Goal: Find contact information: Find contact information

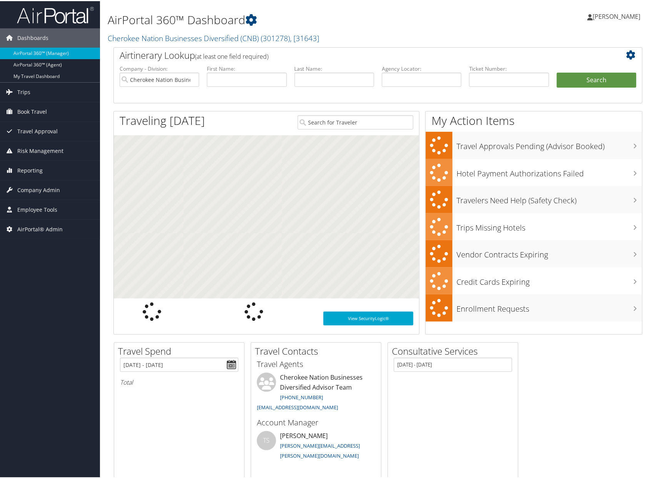
click at [187, 42] on h2 "Cherokee Nation Businesses Diversified (CNB) ( 301278 ) , [ 31643 ]" at bounding box center [288, 36] width 360 height 13
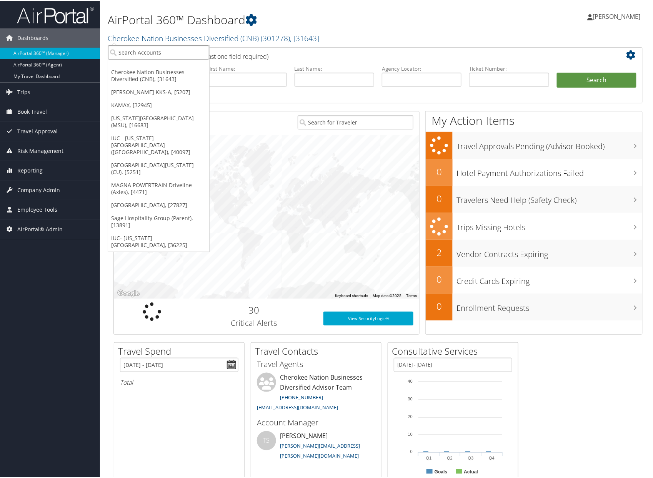
click at [180, 56] on input "search" at bounding box center [158, 51] width 101 height 14
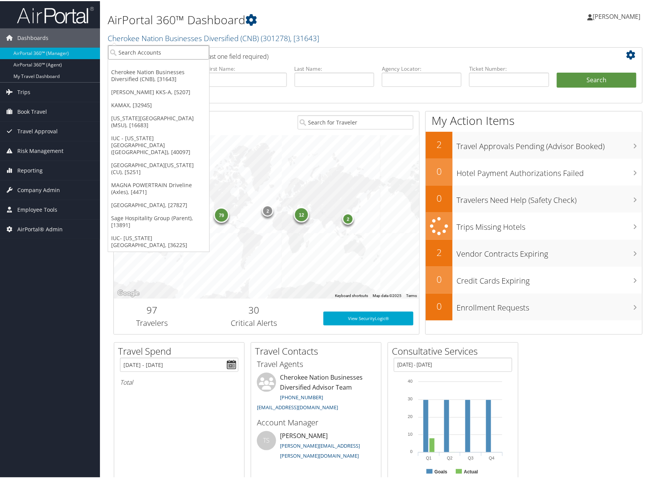
type input "c"
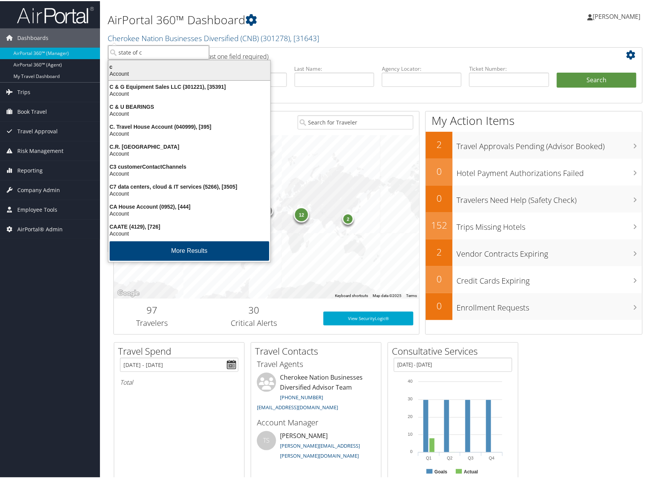
type input "state of co"
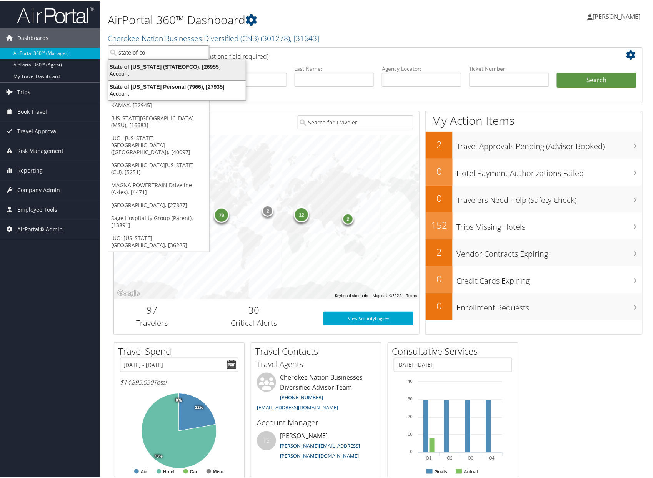
click at [183, 65] on div "State of Colorado (STATEOFCO), [26955]" at bounding box center [177, 65] width 147 height 7
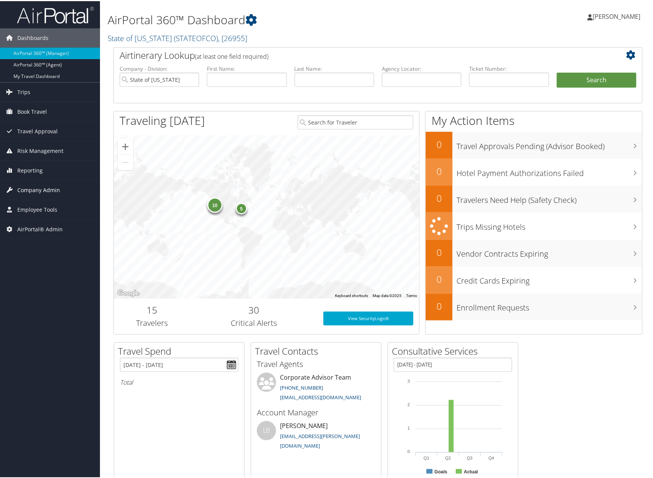
click at [62, 191] on link "Company Admin" at bounding box center [50, 189] width 100 height 19
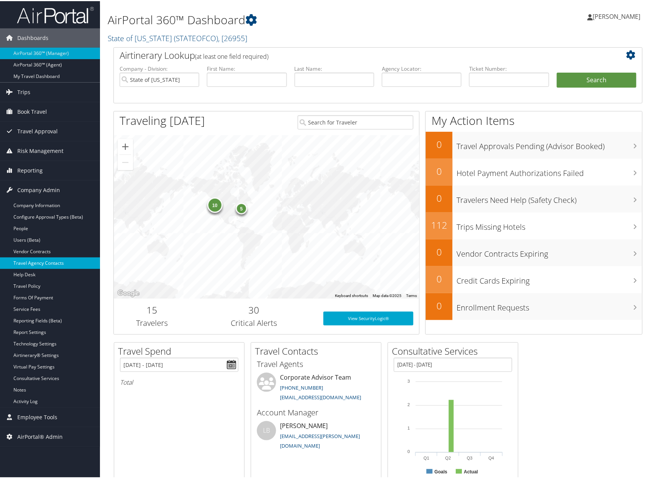
click at [65, 267] on link "Travel Agency Contacts" at bounding box center [50, 263] width 100 height 12
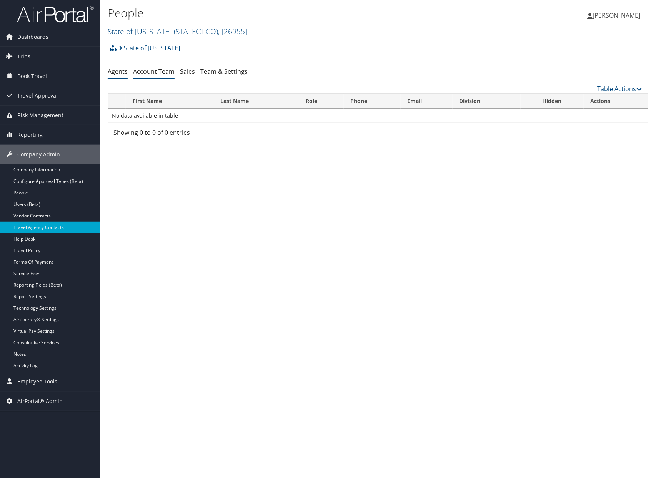
click at [153, 73] on link "Account Team" at bounding box center [154, 71] width 42 height 8
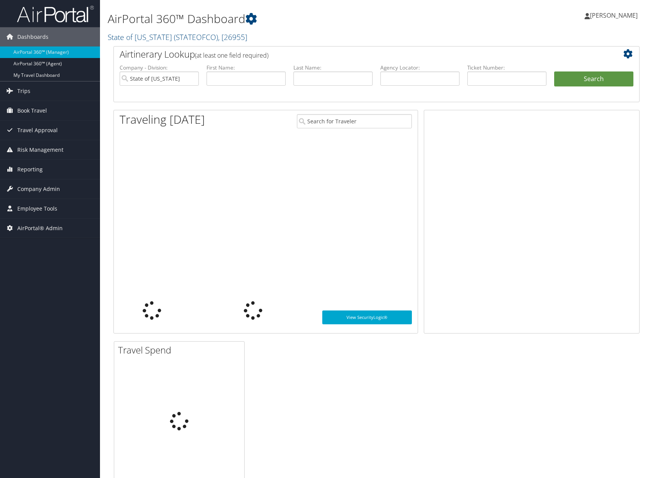
click at [119, 37] on link "State of [US_STATE] ( STATEOFCO ) , [ 26955 ]" at bounding box center [178, 37] width 140 height 10
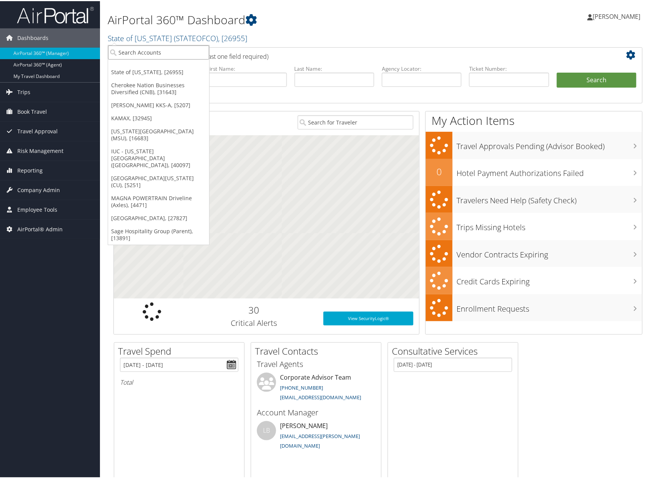
click at [137, 53] on input "search" at bounding box center [158, 51] width 101 height 14
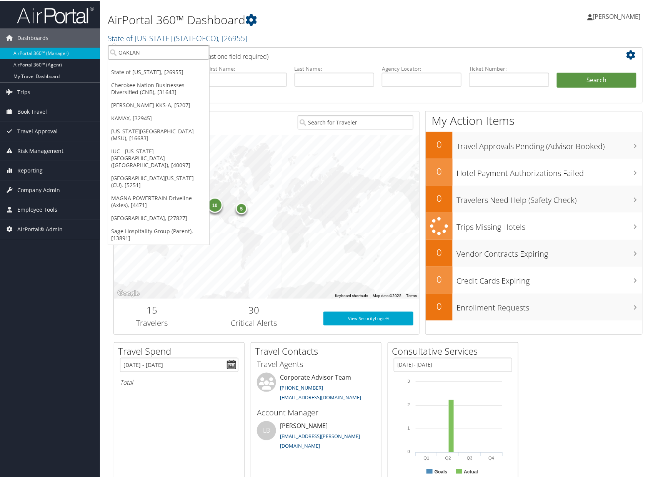
type input "[GEOGRAPHIC_DATA]"
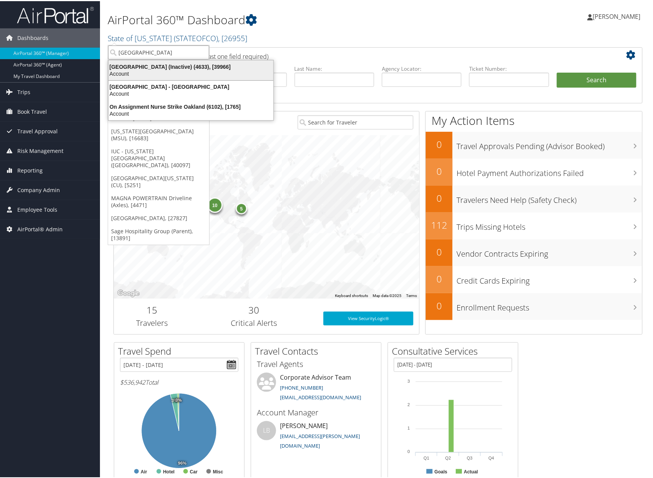
click at [165, 72] on div "Account" at bounding box center [191, 72] width 174 height 7
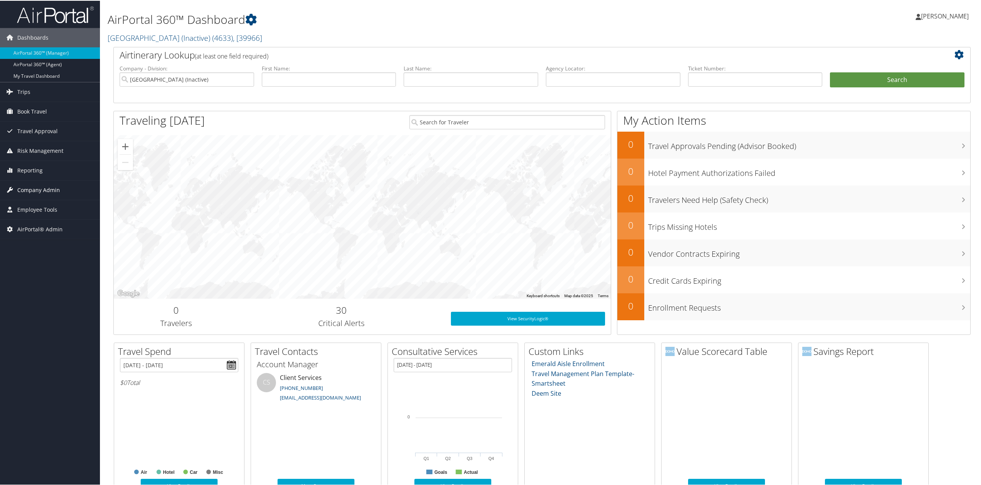
click at [51, 189] on span "Company Admin" at bounding box center [38, 189] width 43 height 19
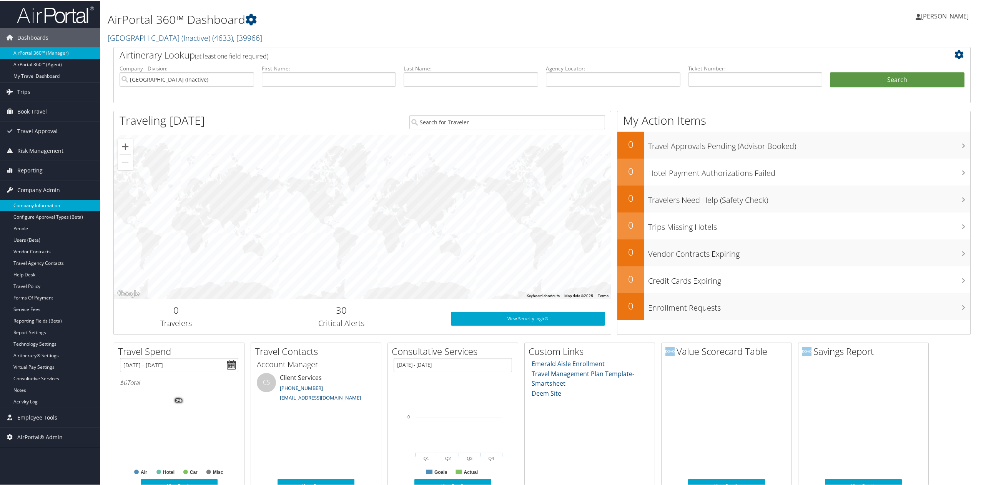
click at [60, 205] on link "Company Information" at bounding box center [50, 205] width 100 height 12
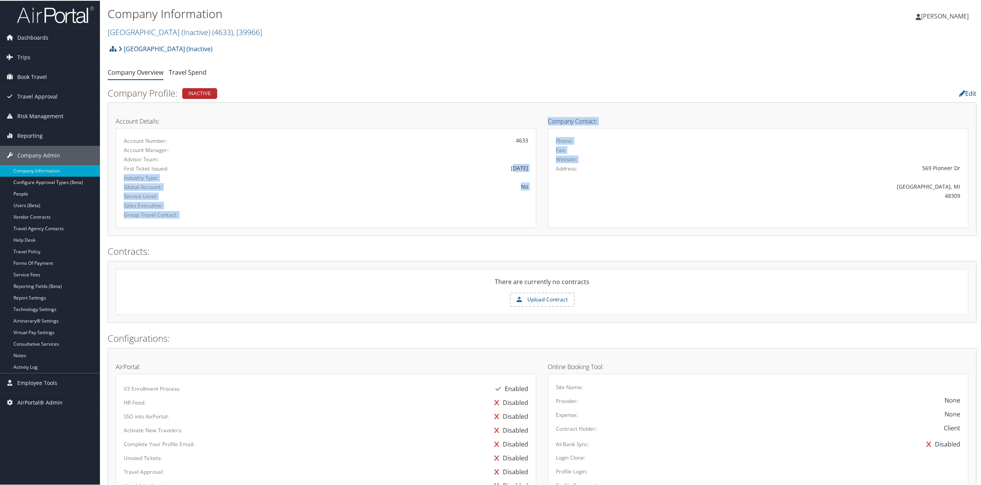
drag, startPoint x: 503, startPoint y: 169, endPoint x: 540, endPoint y: 170, distance: 37.3
click at [540, 110] on div "Account Details: Account Number: 4633 Account Manager: Advisor Team: First Tick…" at bounding box center [542, 110] width 865 height 0
click at [516, 170] on div "11/5/2018" at bounding box center [396, 167] width 266 height 8
drag, startPoint x: 495, startPoint y: 168, endPoint x: 573, endPoint y: 168, distance: 77.3
click at [572, 110] on div "Account Details: Account Number: 4633 Account Manager: Advisor Team: First Tick…" at bounding box center [542, 110] width 865 height 0
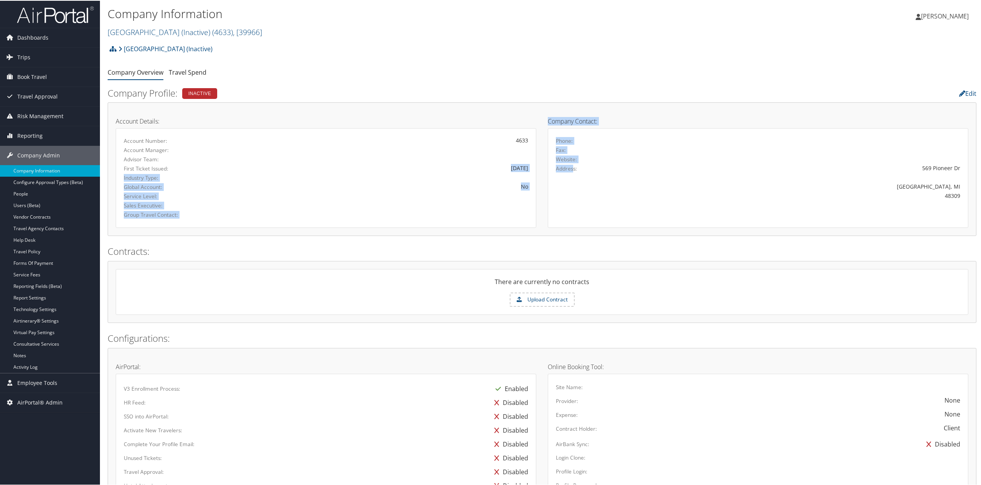
click at [571, 171] on label "Address:" at bounding box center [566, 168] width 21 height 8
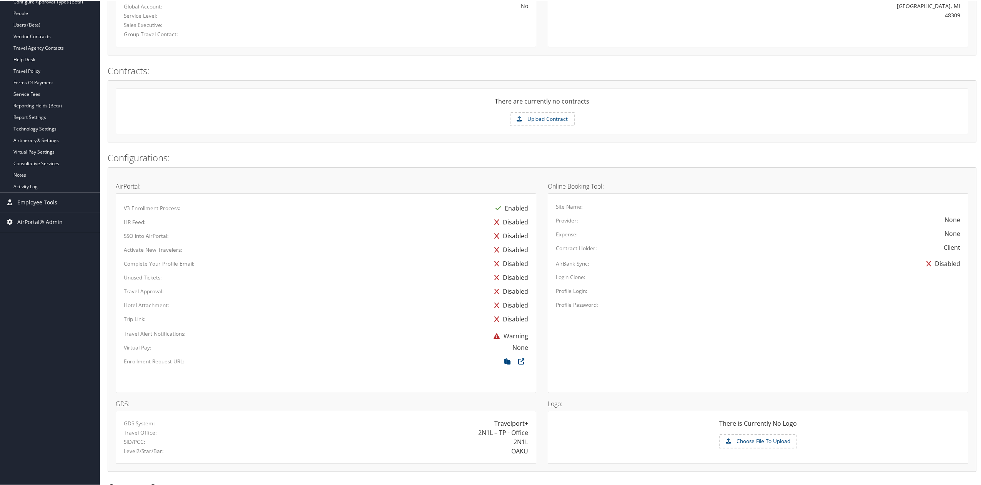
scroll to position [249, 0]
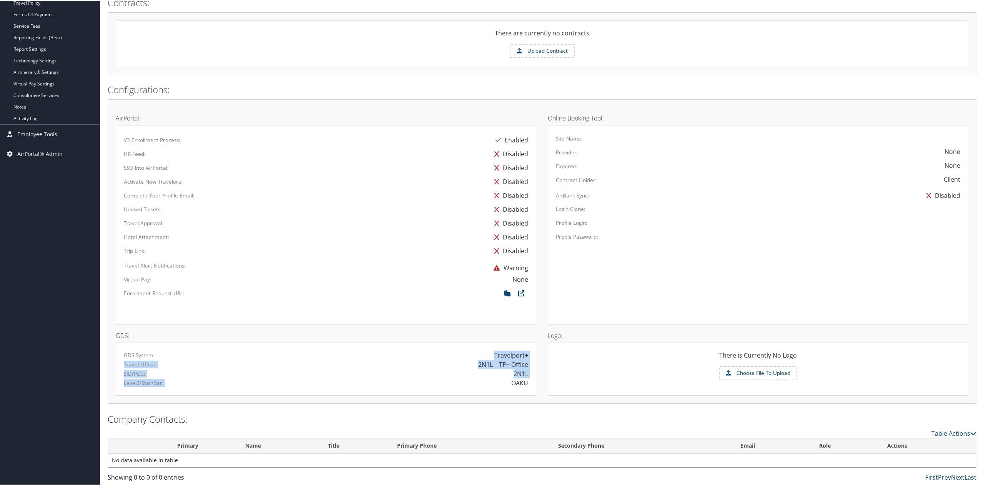
drag, startPoint x: 494, startPoint y: 352, endPoint x: 521, endPoint y: 387, distance: 44.6
click at [521, 387] on div "GDS System: Travelport+ Travel Office: 2N1L – TP+ Office SID/PCC: 2N1L Level2/S…" at bounding box center [326, 368] width 421 height 53
drag, startPoint x: 574, startPoint y: 386, endPoint x: 571, endPoint y: 382, distance: 4.9
click at [574, 385] on div "There is Currently No Logo Choose File To Upload" at bounding box center [758, 368] width 421 height 53
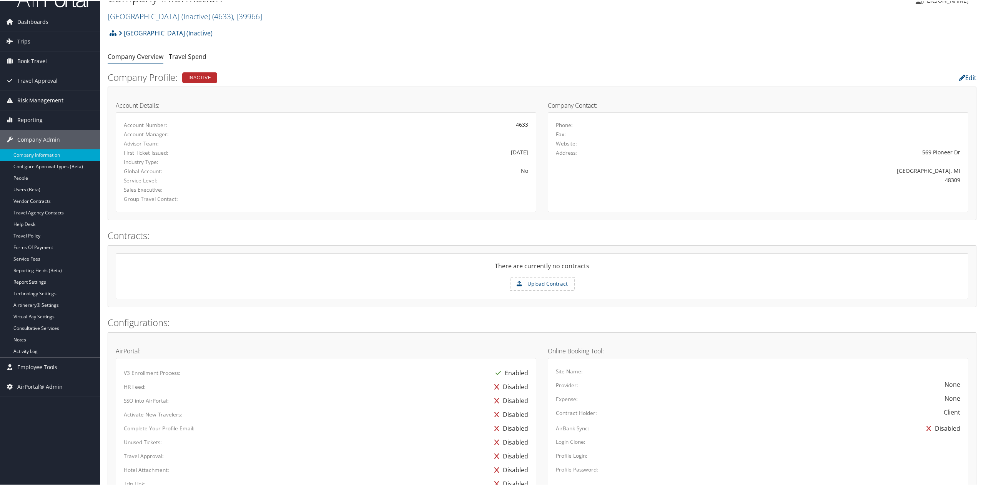
scroll to position [0, 0]
